Goal: Transaction & Acquisition: Book appointment/travel/reservation

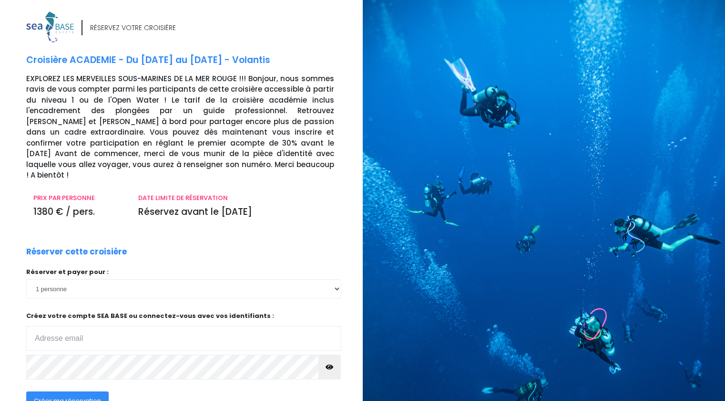
scroll to position [74, 0]
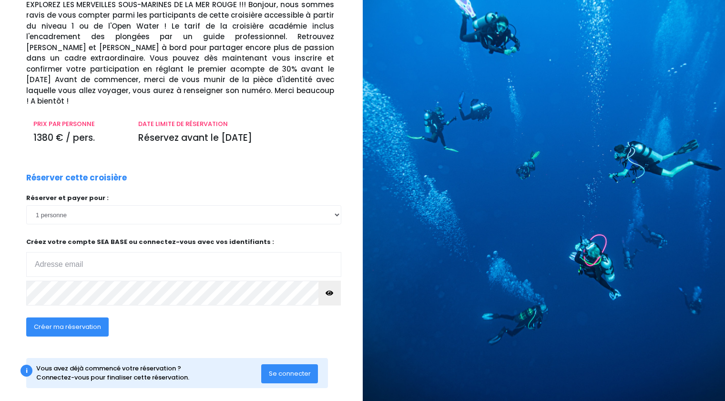
click at [132, 252] on input "email" at bounding box center [183, 264] width 315 height 25
type input "garance.lafontaine@gmail.com"
click at [92, 322] on span "Créer ma réservation" at bounding box center [67, 326] width 67 height 9
click at [189, 322] on div "Créer ma réservation" at bounding box center [150, 329] width 262 height 37
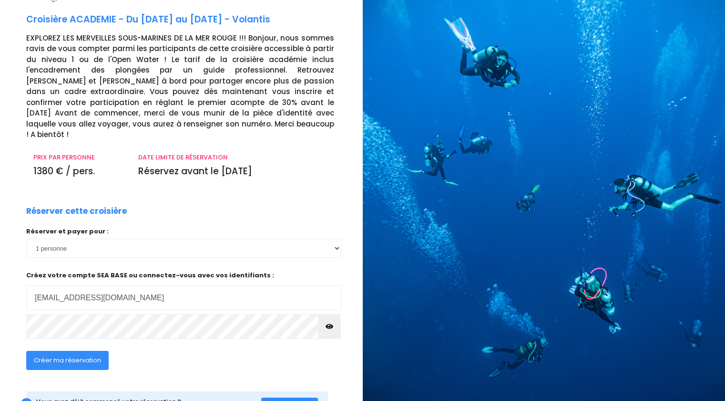
scroll to position [39, 0]
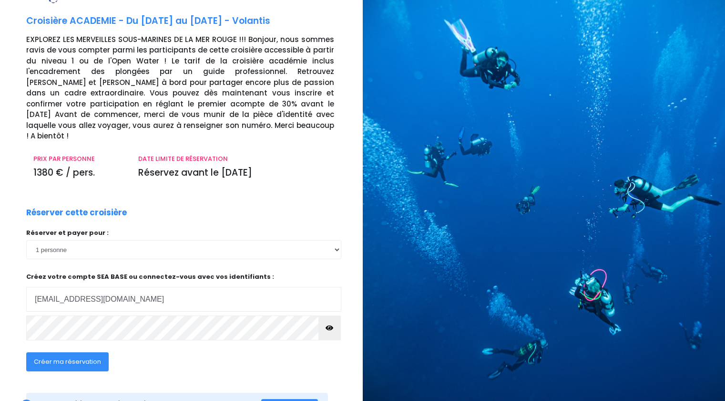
click at [107, 272] on p "Créez votre compte SEA BASE ou connectez-vous avec vos identifiants : Votre adr…" at bounding box center [183, 292] width 315 height 40
click at [146, 272] on p "Créez votre compte SEA BASE ou connectez-vous avec vos identifiants : Votre adr…" at bounding box center [183, 292] width 315 height 40
click at [38, 272] on p "Créez votre compte SEA BASE ou connectez-vous avec vos identifiants : Votre adr…" at bounding box center [183, 292] width 315 height 40
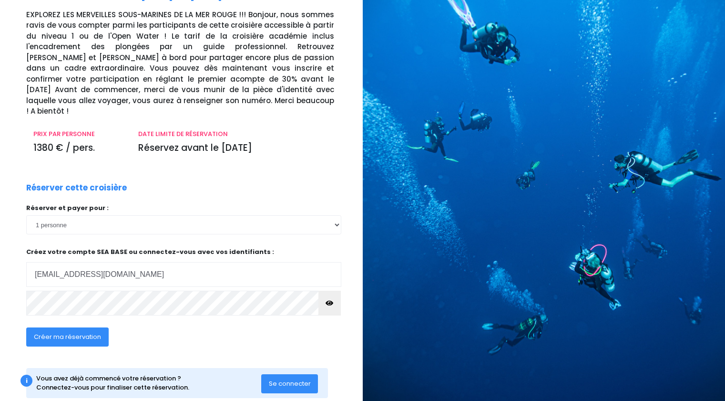
scroll to position [74, 0]
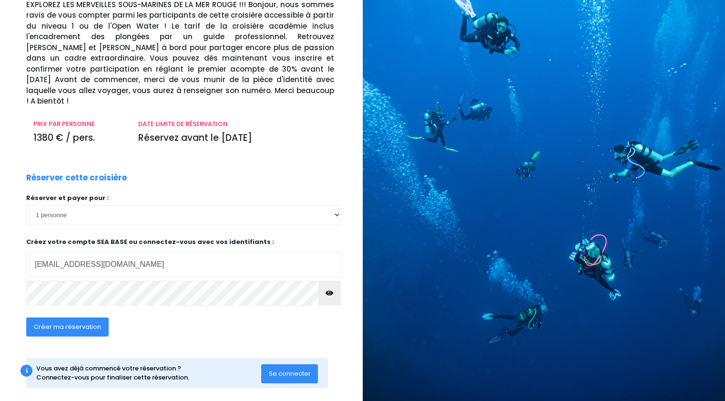
click at [294, 369] on span "Se connecter" at bounding box center [290, 373] width 42 height 9
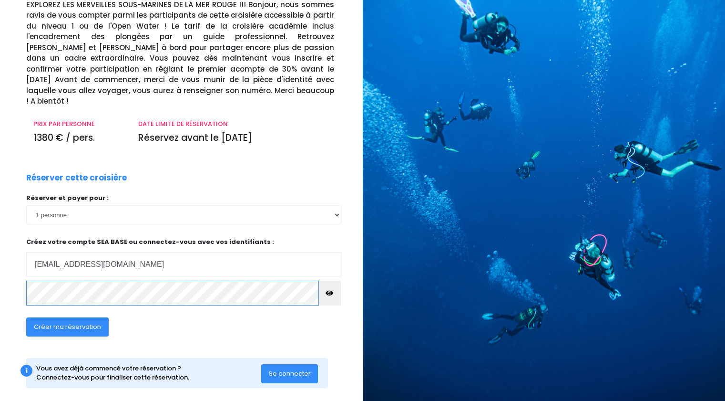
click input "submit" at bounding box center [0, 0] width 0 height 0
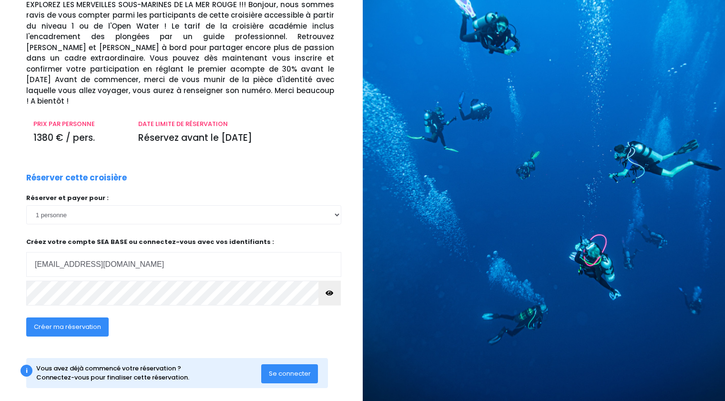
click at [330, 293] on icon "button" at bounding box center [330, 293] width 8 height 0
click at [67, 321] on button "Créer ma réservation" at bounding box center [67, 326] width 82 height 19
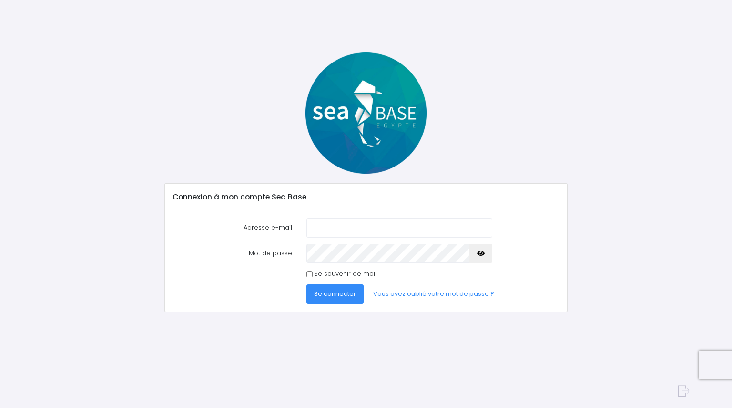
click at [360, 104] on img at bounding box center [366, 112] width 121 height 121
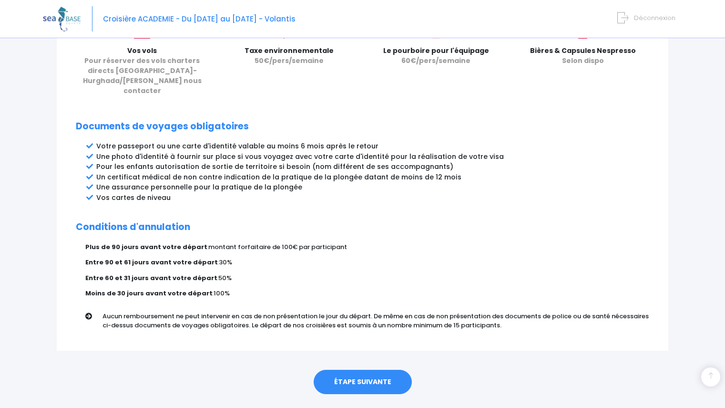
scroll to position [454, 0]
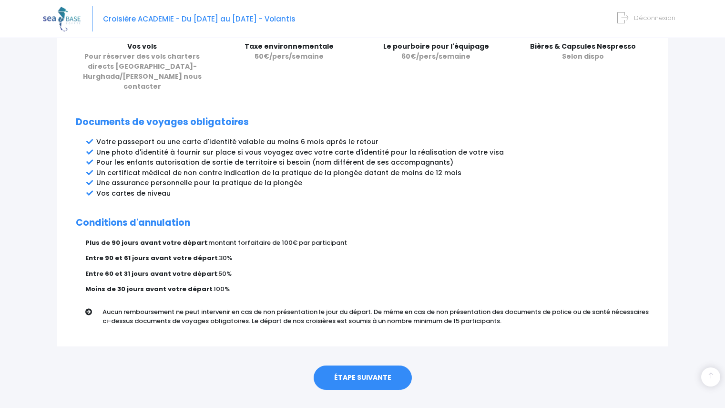
click at [360, 365] on link "ÉTAPE SUIVANTE" at bounding box center [363, 377] width 98 height 25
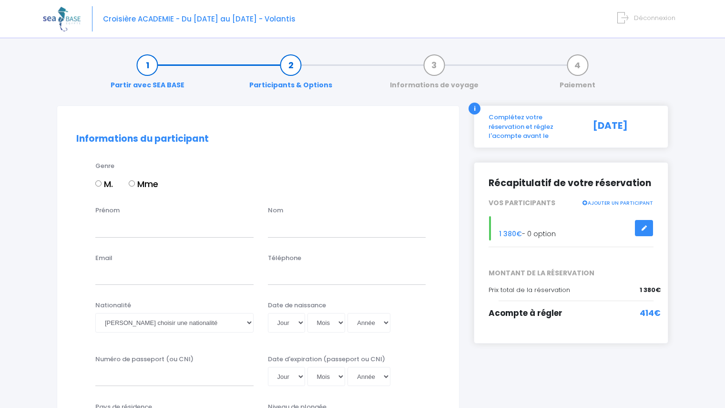
drag, startPoint x: 139, startPoint y: 187, endPoint x: 133, endPoint y: 182, distance: 8.1
click at [133, 182] on input "Mme" at bounding box center [132, 183] width 6 height 6
radio input "true"
click at [142, 234] on input "Prénom" at bounding box center [174, 227] width 158 height 19
type input "Garance"
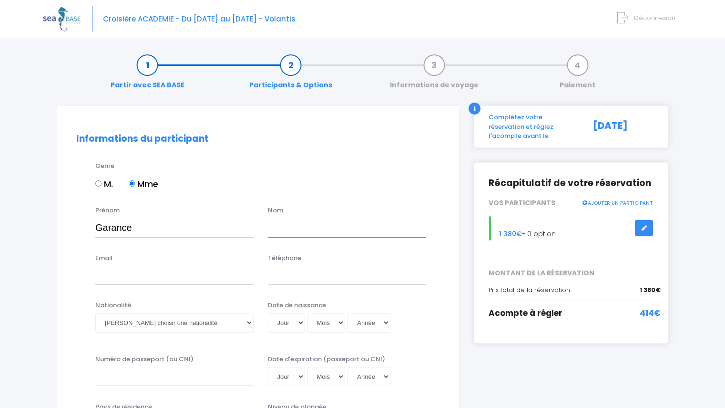
type input "LAFONTAINE"
type input "0784382137"
click at [184, 269] on input "Email" at bounding box center [174, 275] width 158 height 19
type input "garance.lafontaine@gmail.com"
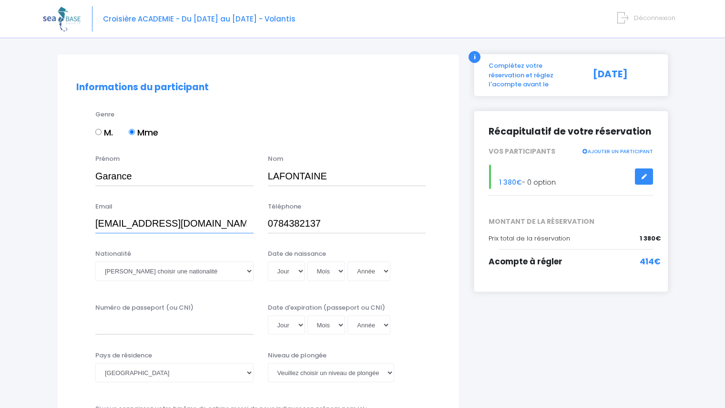
scroll to position [51, 0]
click at [216, 272] on select "Veuillez choisir une nationalité Afghane Albanaise Algerienne Allemande America…" at bounding box center [174, 271] width 158 height 19
select select "Française"
click at [95, 262] on select "Veuillez choisir une nationalité Afghane Albanaise Algerienne Allemande America…" at bounding box center [174, 271] width 158 height 19
click at [301, 278] on select "Jour 01 02 03 04 05 06 07 08 09 10 11 12 13 14 15 16 17 18 19 20 21 22 23 24 25…" at bounding box center [286, 271] width 37 height 19
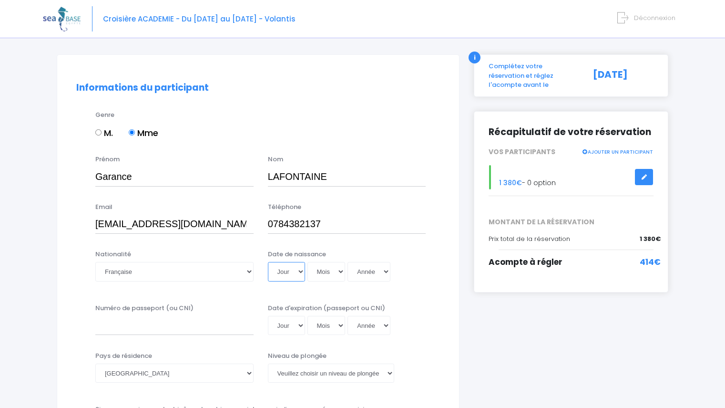
select select "04"
click at [268, 262] on select "Jour 01 02 03 04 05 06 07 08 09 10 11 12 13 14 15 16 17 18 19 20 21 22 23 24 25…" at bounding box center [286, 271] width 37 height 19
click at [327, 274] on select "Mois 01 02 03 04 05 06 07 08 09 10 11 12" at bounding box center [327, 271] width 38 height 19
select select "12"
click at [308, 262] on select "Mois 01 02 03 04 05 06 07 08 09 10 11 12" at bounding box center [327, 271] width 38 height 19
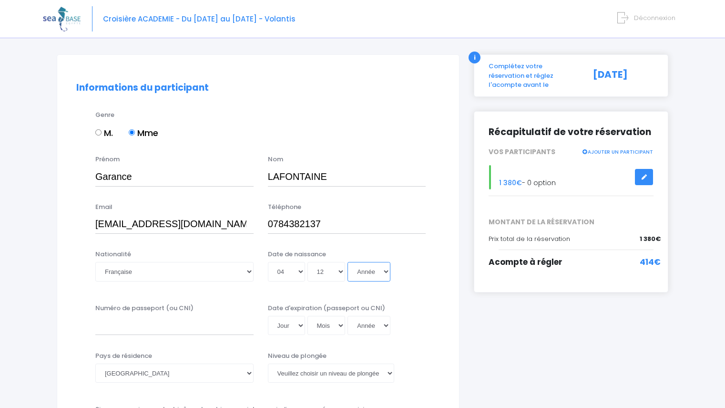
click at [359, 266] on select "Année 2045 2044 2043 2042 2041 2040 2039 2038 2037 2036 2035 2034 2033 2032 203…" at bounding box center [369, 271] width 43 height 19
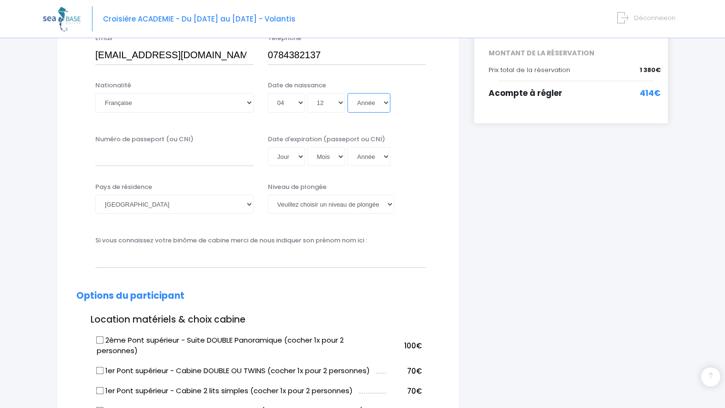
scroll to position [219, 0]
click at [376, 101] on select "Année 2045 2044 2043 2042 2041 2040 2039 2038 2037 2036 2035 2034 2033 2032 203…" at bounding box center [369, 103] width 43 height 19
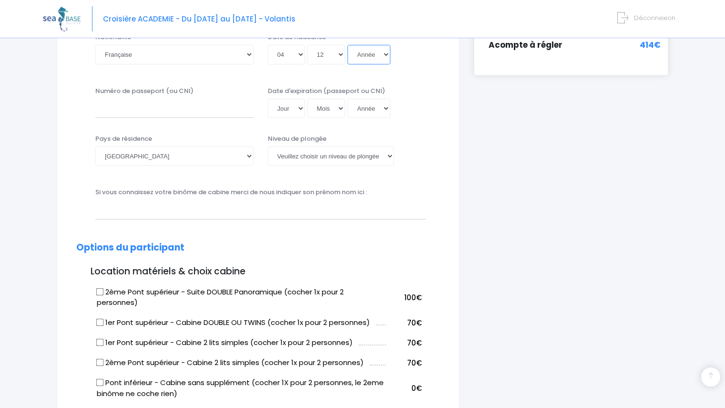
click at [382, 56] on select "Année 2045 2044 2043 2042 2041 2040 2039 2038 2037 2036 2035 2034 2033 2032 203…" at bounding box center [369, 54] width 43 height 19
select select "2005"
click at [348, 45] on select "Année 2045 2044 2043 2042 2041 2040 2039 2038 2037 2036 2035 2034 2033 2032 203…" at bounding box center [369, 54] width 43 height 19
type input "2005-12-04"
drag, startPoint x: 315, startPoint y: 158, endPoint x: 296, endPoint y: 160, distance: 19.2
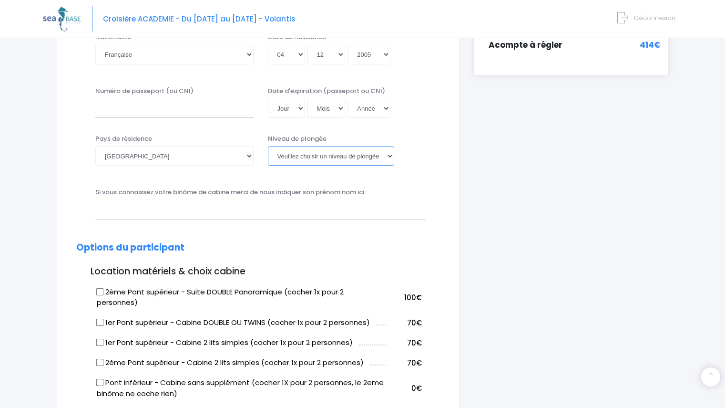
click at [294, 160] on select "Veuillez choisir un niveau de plongée Non plongeur Junior OW diver Adventure OW…" at bounding box center [331, 155] width 126 height 19
select select "N2"
click at [268, 146] on select "Veuillez choisir un niveau de plongée Non plongeur Junior OW diver Adventure OW…" at bounding box center [331, 155] width 126 height 19
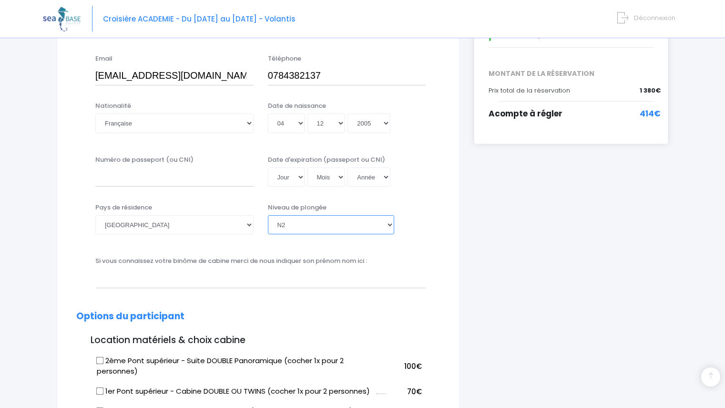
scroll to position [199, 0]
click at [193, 180] on input "Numéro de passeport (ou CNI)" at bounding box center [174, 177] width 158 height 19
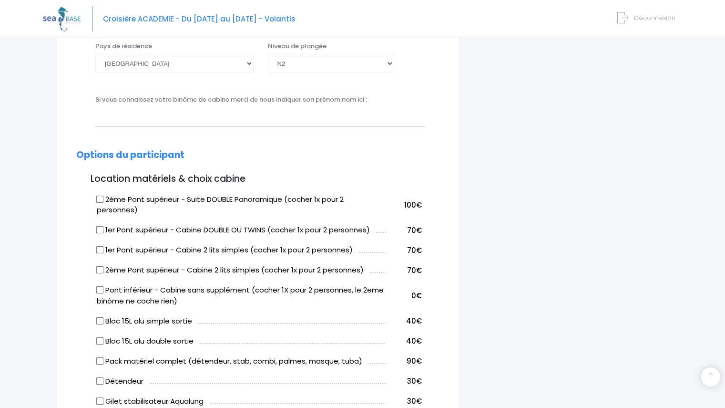
scroll to position [361, 0]
click at [228, 290] on label "Pont inférieur - Cabine sans supplément (cocher 1X pour 2 personnes, le 2eme bi…" at bounding box center [241, 294] width 289 height 21
click at [104, 290] on input "Pont inférieur - Cabine sans supplément (cocher 1X pour 2 personnes, le 2eme bi…" at bounding box center [100, 290] width 8 height 8
checkbox input "true"
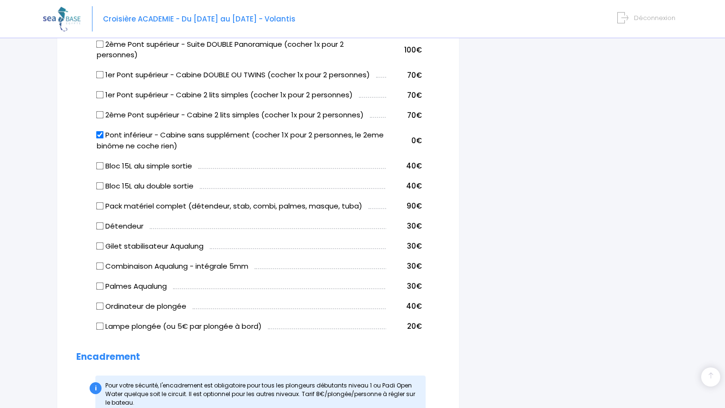
scroll to position [515, 0]
click at [148, 202] on label "Pack matériel complet (détendeur, stab, combi, palmes, masque, tuba)" at bounding box center [230, 206] width 266 height 11
click at [104, 202] on input "Pack matériel complet (détendeur, stab, combi, palmes, masque, tuba)" at bounding box center [100, 206] width 8 height 8
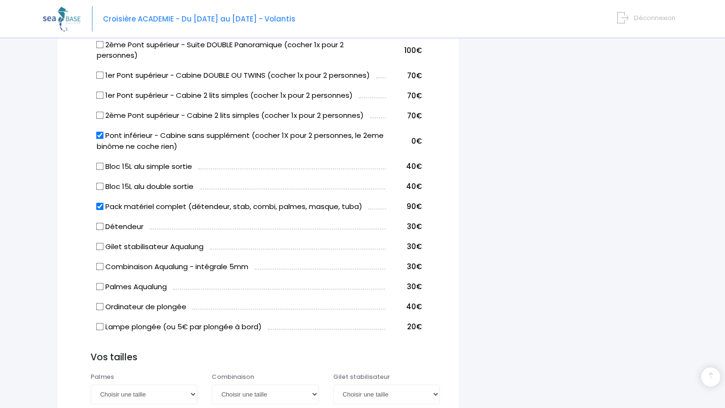
click at [148, 202] on label "Pack matériel complet (détendeur, stab, combi, palmes, masque, tuba)" at bounding box center [230, 206] width 266 height 11
click at [104, 202] on input "Pack matériel complet (détendeur, stab, combi, palmes, masque, tuba)" at bounding box center [100, 206] width 8 height 8
checkbox input "false"
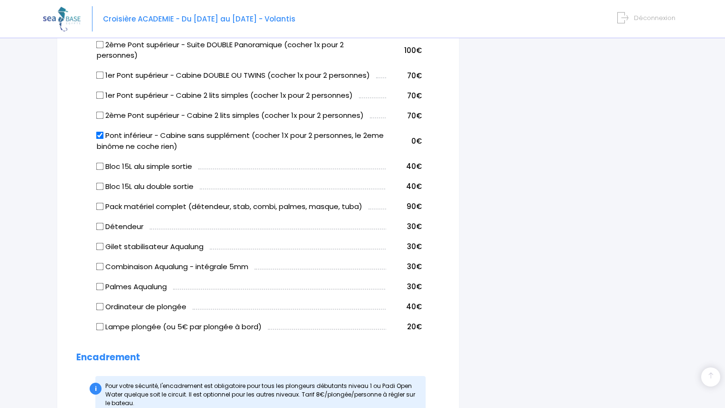
click at [119, 226] on label "Détendeur" at bounding box center [120, 226] width 47 height 11
click at [104, 226] on input "Détendeur" at bounding box center [100, 226] width 8 height 8
click at [113, 225] on label "Détendeur" at bounding box center [120, 226] width 47 height 11
click at [104, 225] on input "Détendeur" at bounding box center [100, 226] width 8 height 8
checkbox input "false"
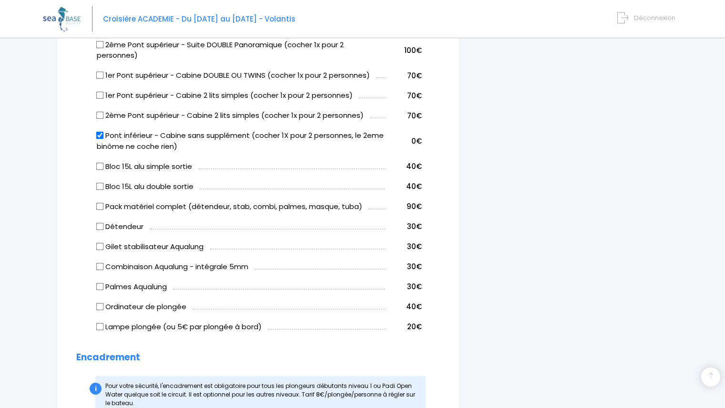
click at [115, 209] on label "Pack matériel complet (détendeur, stab, combi, palmes, masque, tuba)" at bounding box center [230, 206] width 266 height 11
click at [104, 209] on input "Pack matériel complet (détendeur, stab, combi, palmes, masque, tuba)" at bounding box center [100, 206] width 8 height 8
checkbox input "true"
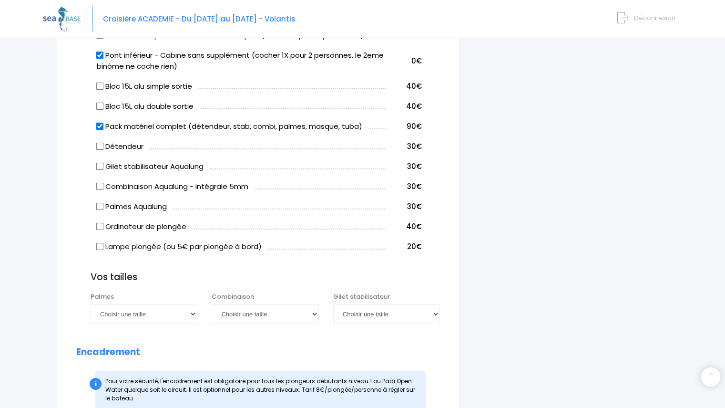
scroll to position [596, 0]
click at [162, 311] on select "Choisir une taille 36/37 38/39 40/41 42/43 44/45 46/47" at bounding box center [144, 313] width 107 height 19
select select "36/37"
click at [91, 304] on select "Choisir une taille 36/37 38/39 40/41 42/43 44/45 46/47" at bounding box center [144, 313] width 107 height 19
click at [243, 316] on select "Choisir une taille XS S M ML L XL XXL" at bounding box center [265, 313] width 107 height 19
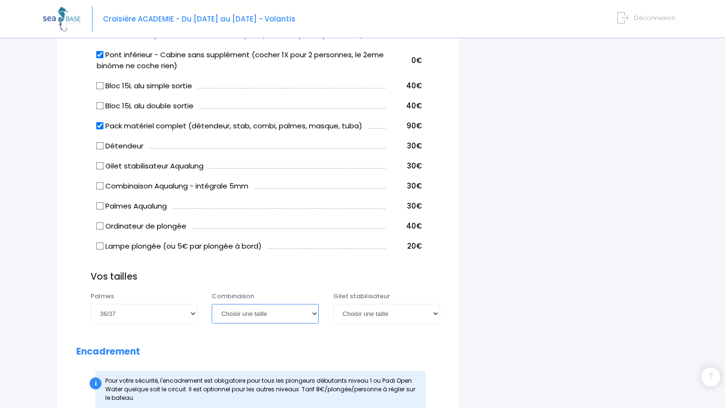
select select "XS"
click at [212, 304] on select "Choisir une taille XS S M ML L XL XXL" at bounding box center [265, 313] width 107 height 19
click at [360, 312] on select "Choisir une taille XXS XS S M ML L XL XXL" at bounding box center [386, 313] width 107 height 19
select select "XS"
click at [333, 304] on select "Choisir une taille XXS XS S M ML L XL XXL" at bounding box center [386, 313] width 107 height 19
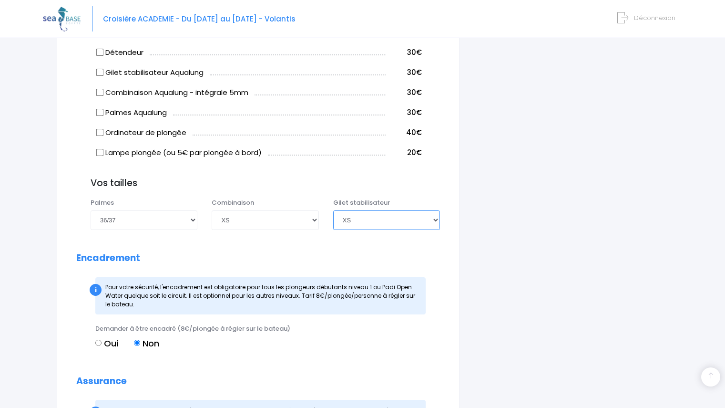
scroll to position [690, 0]
click at [98, 342] on input "Oui" at bounding box center [98, 342] width 6 height 6
radio input "true"
click at [136, 341] on input "Non" at bounding box center [137, 342] width 6 height 6
radio input "true"
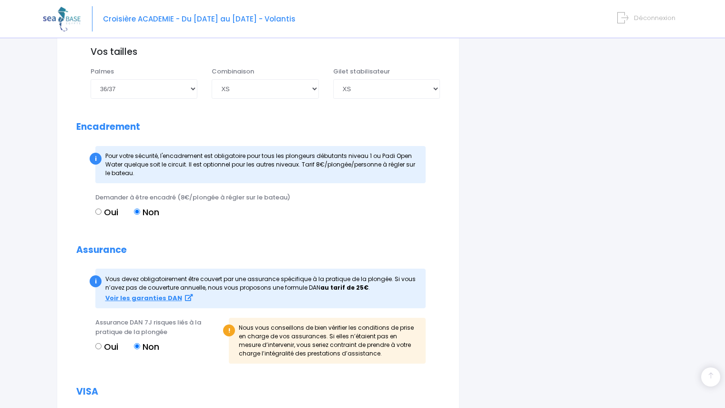
scroll to position [821, 0]
drag, startPoint x: 101, startPoint y: 346, endPoint x: 95, endPoint y: 345, distance: 5.7
click at [95, 345] on div "Assurance DAN 7J risques liés à la pratique de la plongée Oui Non" at bounding box center [158, 343] width 141 height 52
click at [99, 347] on input "Oui" at bounding box center [98, 345] width 6 height 6
radio input "true"
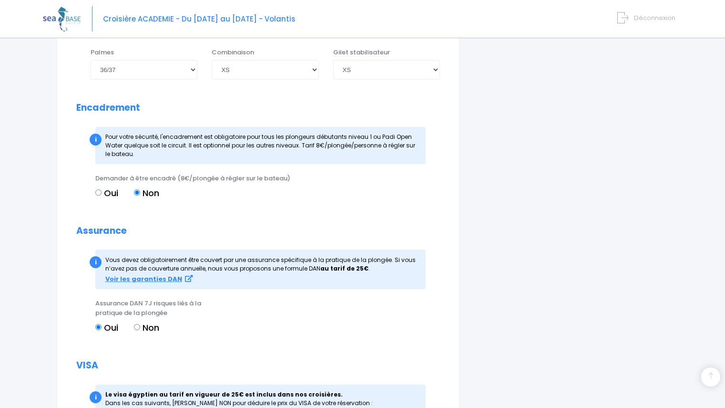
scroll to position [840, 0]
click at [138, 327] on input "Non" at bounding box center [137, 326] width 6 height 6
radio input "true"
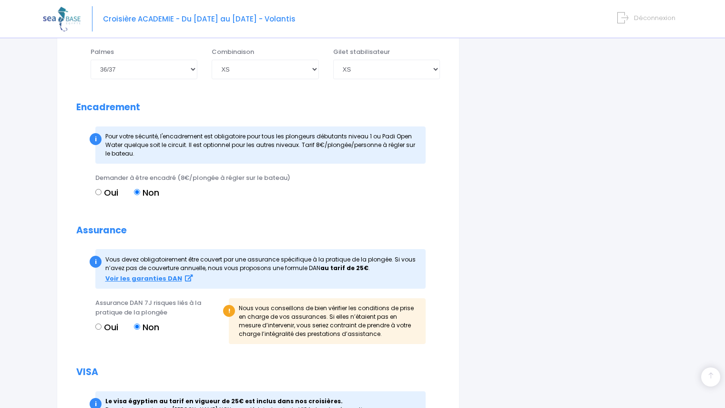
click at [98, 328] on input "Oui" at bounding box center [98, 326] width 6 height 6
radio input "true"
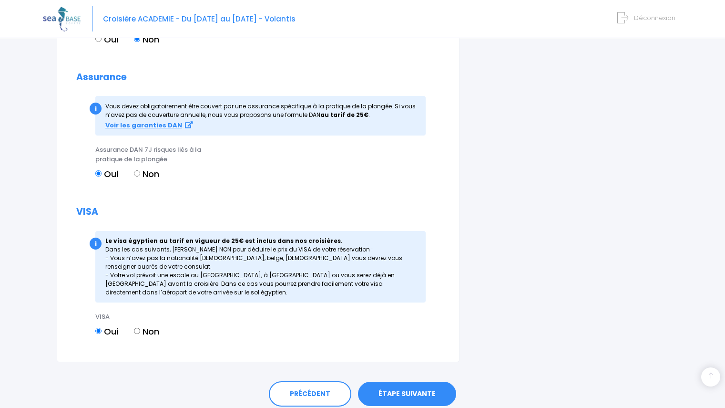
scroll to position [993, 0]
drag, startPoint x: 136, startPoint y: 330, endPoint x: 172, endPoint y: 314, distance: 39.3
click at [172, 314] on div "VISA Oui Non" at bounding box center [158, 328] width 141 height 35
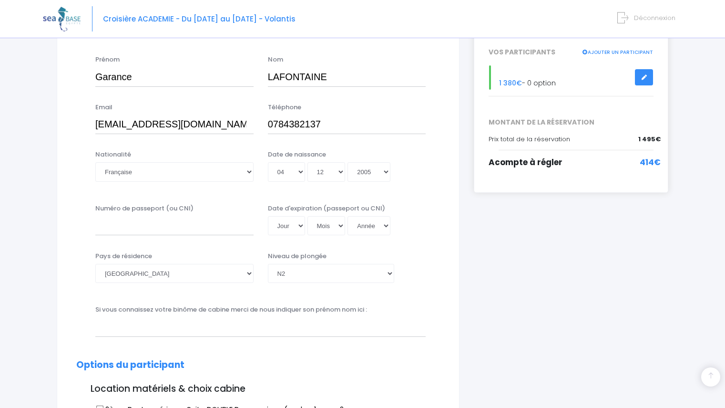
scroll to position [147, 0]
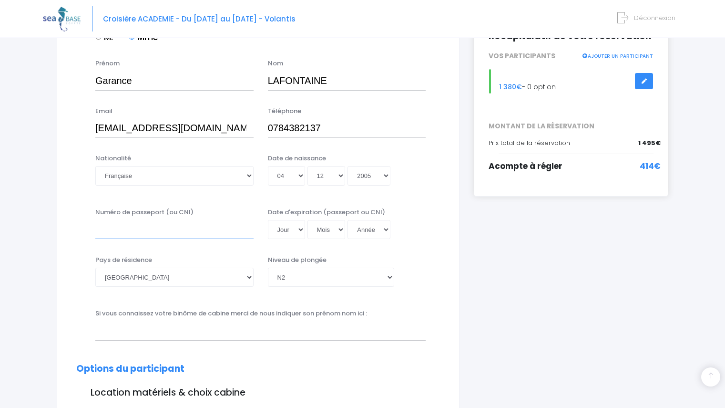
click at [175, 229] on input "Numéro de passeport (ou CNI)" at bounding box center [174, 229] width 158 height 19
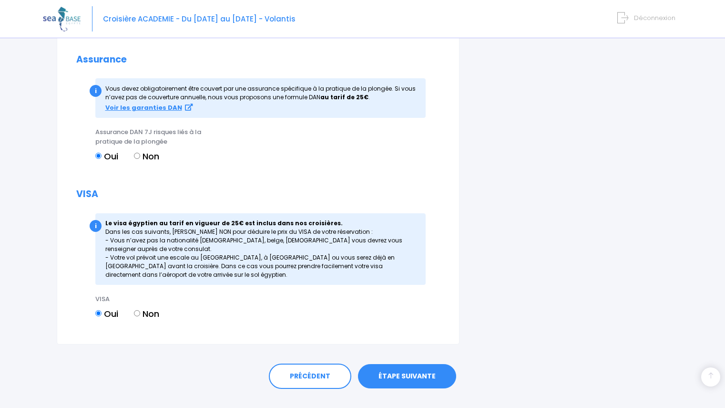
scroll to position [1029, 0]
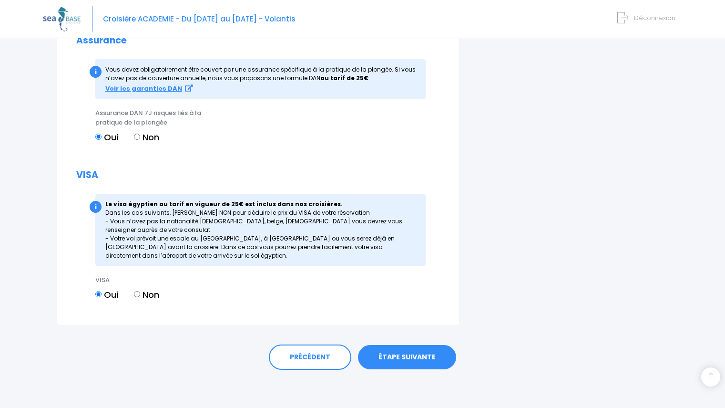
type input "144667"
click at [396, 362] on link "ÉTAPE SUIVANTE" at bounding box center [407, 357] width 98 height 25
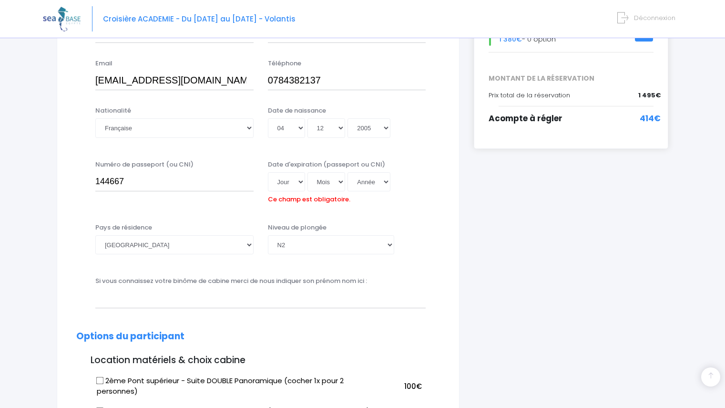
scroll to position [194, 0]
click at [289, 182] on select "Jour 01 02 03 04 05 06 07 08 09 10 11 12 13 14 15 16 17 18 19 20 21 22 23 24 25…" at bounding box center [286, 182] width 37 height 19
click at [285, 186] on select "Jour 01 02 03 04 05 06 07 08 09 10 11 12 13 14 15 16 17 18 19 20 21 22 23 24 25…" at bounding box center [286, 182] width 37 height 19
select select "02"
click at [268, 173] on select "Jour 01 02 03 04 05 06 07 08 09 10 11 12 13 14 15 16 17 18 19 20 21 22 23 24 25…" at bounding box center [286, 182] width 37 height 19
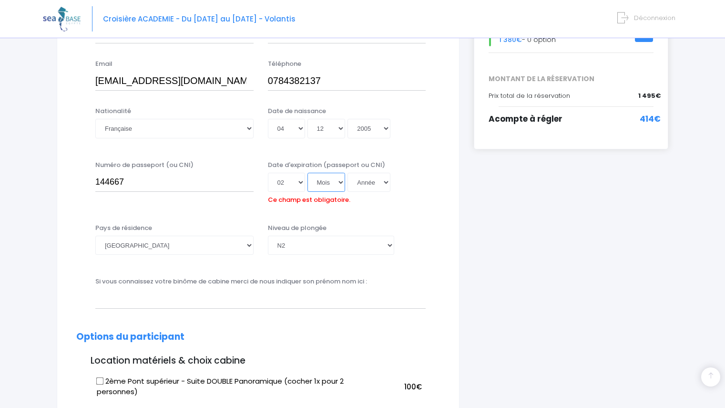
click at [329, 186] on select "Mois 01 02 03 04 05 06 07 08 09 10 11 12" at bounding box center [327, 182] width 38 height 19
select select "02"
click at [308, 173] on select "Mois 01 02 03 04 05 06 07 08 09 10 11 12" at bounding box center [327, 182] width 38 height 19
click at [369, 183] on select "Année 2045 2044 2043 2042 2041 2040 2039 2038 2037 2036 2035 2034 2033 2032 203…" at bounding box center [369, 182] width 43 height 19
select select "2032"
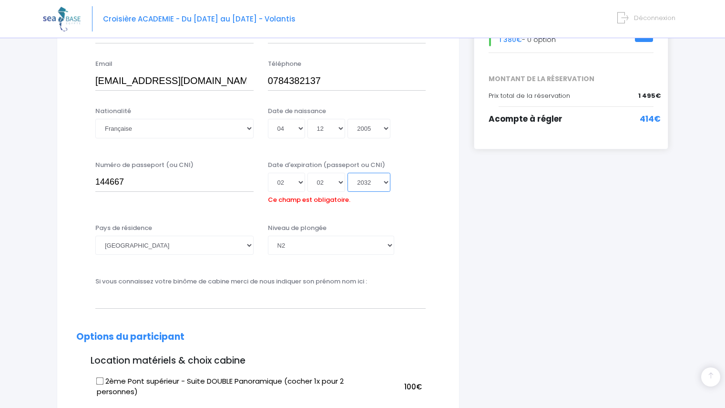
click at [348, 173] on select "Année 2045 2044 2043 2042 2041 2040 2039 2038 2037 2036 2035 2034 2033 2032 203…" at bounding box center [369, 182] width 43 height 19
type input "2032-02-02"
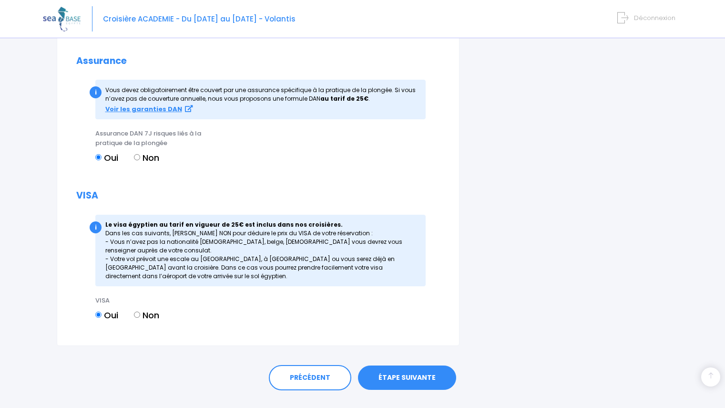
scroll to position [1025, 0]
click at [383, 371] on link "ÉTAPE SUIVANTE" at bounding box center [407, 377] width 98 height 25
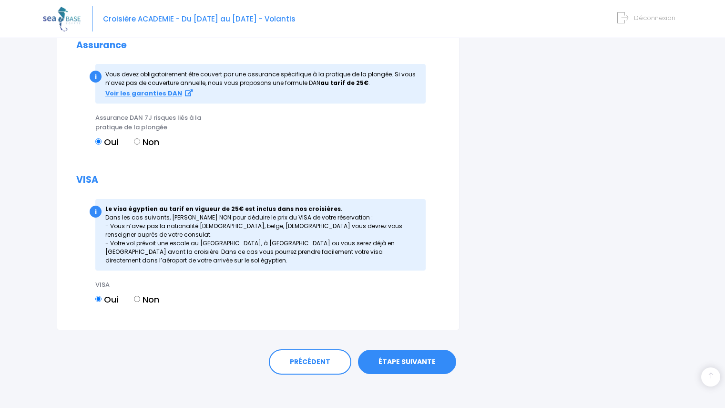
scroll to position [1009, 0]
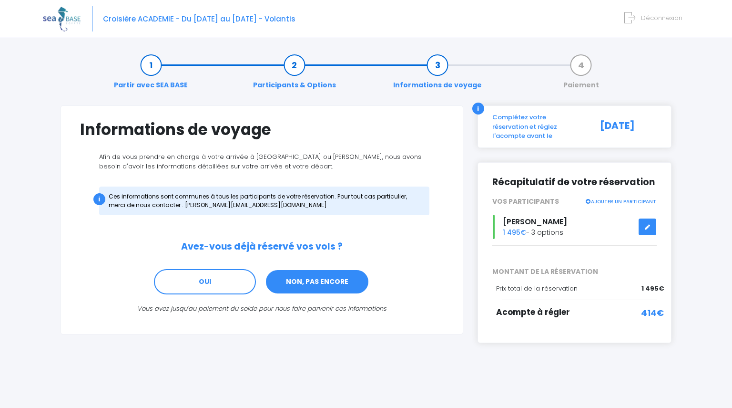
click at [299, 282] on link "NON, PAS ENCORE" at bounding box center [317, 282] width 104 height 26
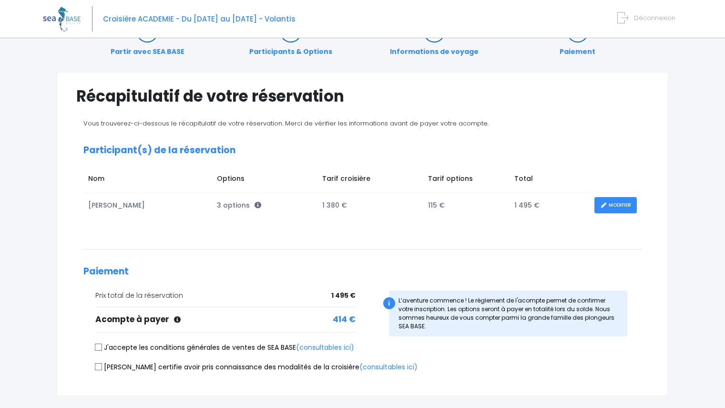
scroll to position [34, 0]
click at [435, 208] on td "115 €" at bounding box center [466, 205] width 86 height 26
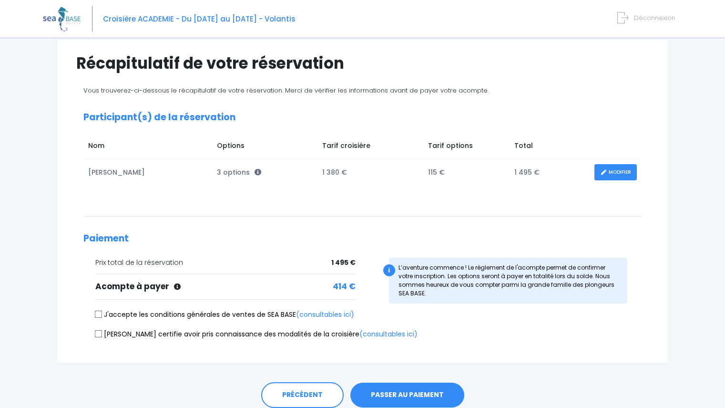
scroll to position [67, 0]
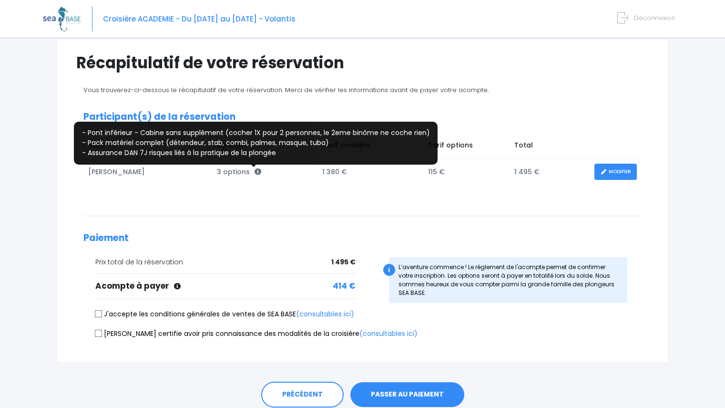
click at [256, 173] on icon at bounding box center [258, 171] width 7 height 7
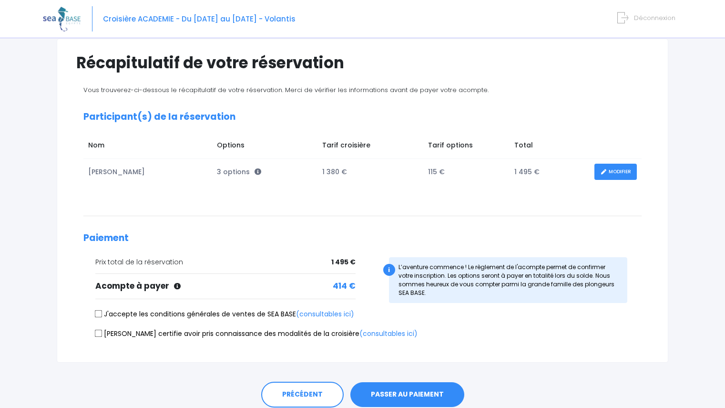
click at [252, 190] on div "Vous trouverez-ci-dessous le récapitulatif de votre réservation. Merci de vérif…" at bounding box center [362, 213] width 573 height 256
click at [175, 287] on icon at bounding box center [177, 286] width 7 height 7
click at [179, 287] on icon at bounding box center [177, 286] width 7 height 7
click at [106, 313] on label "J'accepte les conditions générales de ventes de SEA BASE (consultables ici)" at bounding box center [224, 314] width 259 height 10
click at [103, 313] on input "J'accepte les conditions générales de ventes de SEA BASE (consultables ici)" at bounding box center [99, 314] width 8 height 8
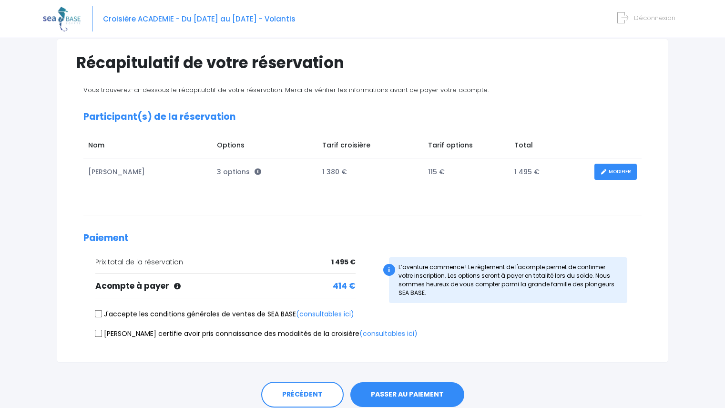
checkbox input "true"
click at [360, 332] on link "(consultables ici)" at bounding box center [389, 334] width 58 height 10
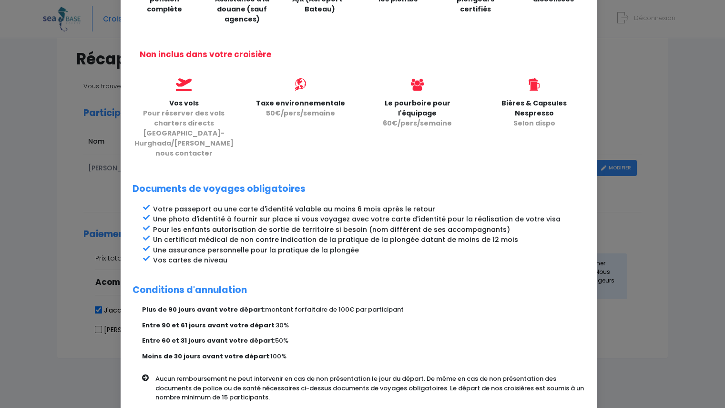
scroll to position [365, 0]
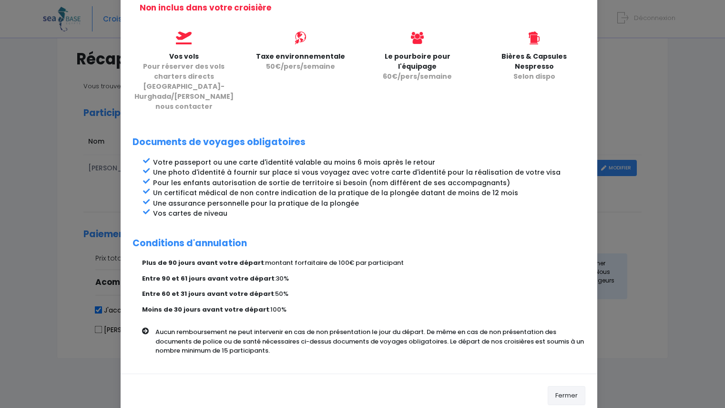
click at [558, 386] on button "Fermer" at bounding box center [567, 395] width 38 height 19
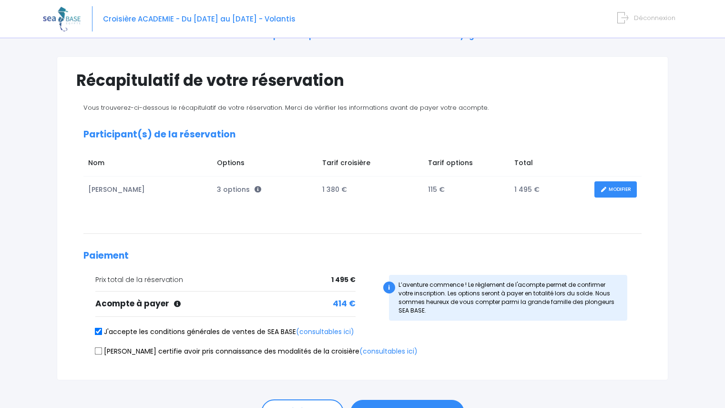
scroll to position [51, 0]
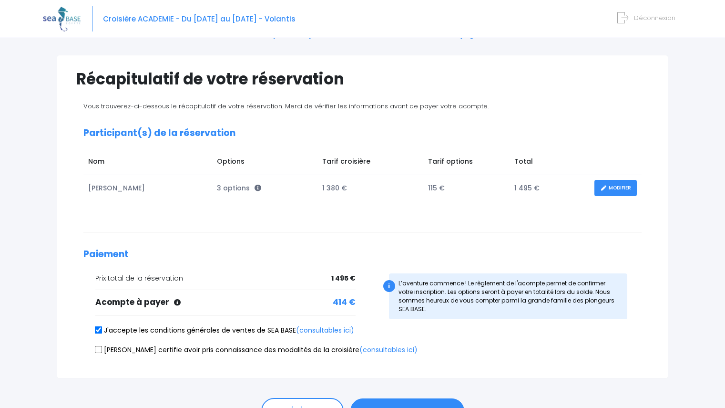
click at [174, 351] on label "Je certifie avoir pris connaissance des modalités de la croisière (consultables…" at bounding box center [256, 350] width 322 height 10
click at [103, 351] on input "Je certifie avoir pris connaissance des modalités de la croisière (consultables…" at bounding box center [99, 349] width 8 height 8
checkbox input "true"
click at [323, 332] on link "(consultables ici)" at bounding box center [325, 330] width 58 height 10
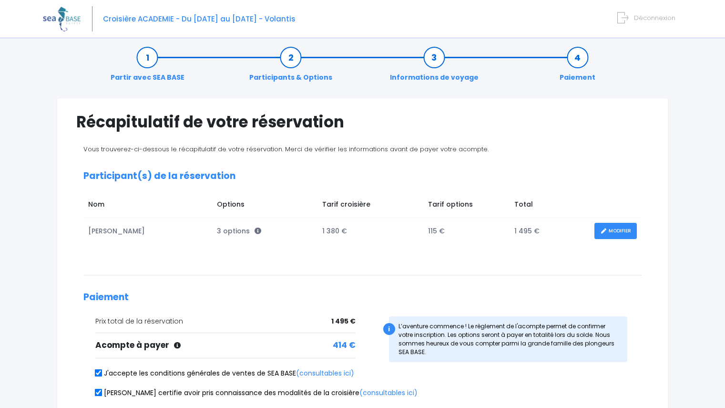
scroll to position [0, 0]
